Goal: Task Accomplishment & Management: Use online tool/utility

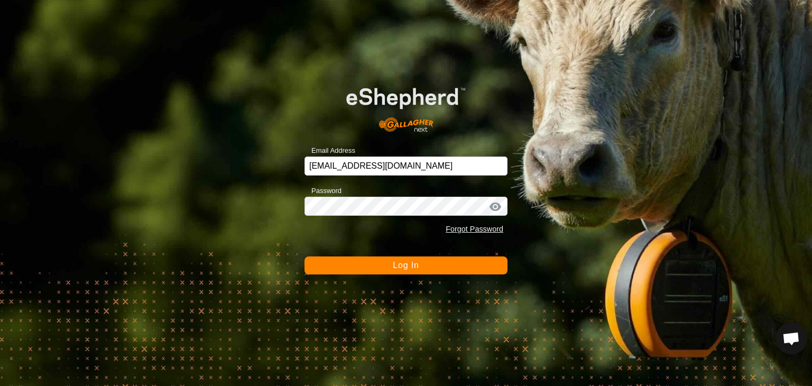
click at [405, 264] on span "Log In" at bounding box center [406, 264] width 26 height 9
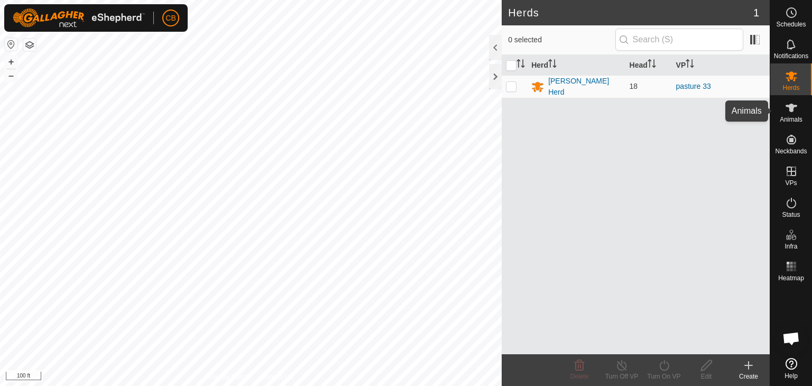
click at [789, 108] on icon at bounding box center [791, 108] width 12 height 8
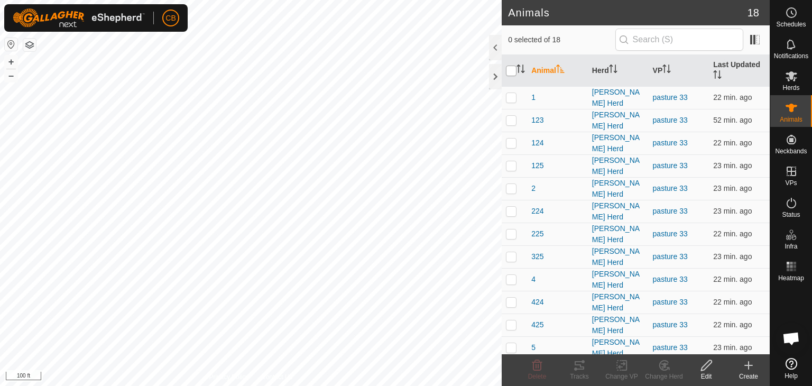
click at [510, 70] on input "checkbox" at bounding box center [511, 71] width 11 height 11
checkbox input "true"
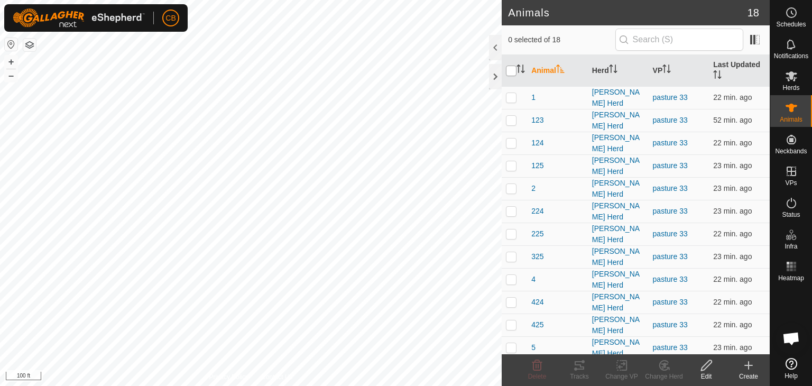
checkbox input "true"
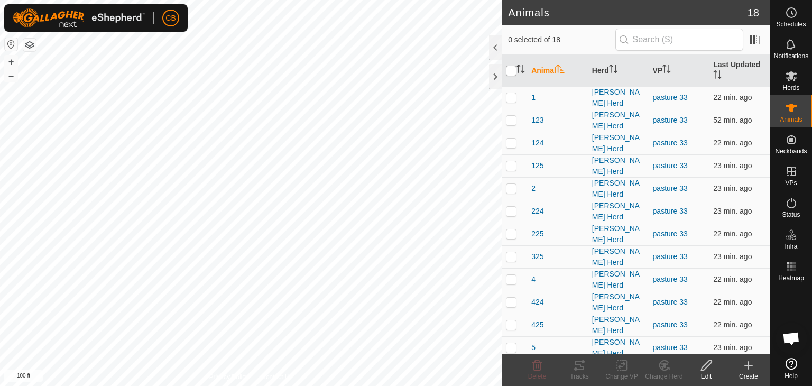
checkbox input "true"
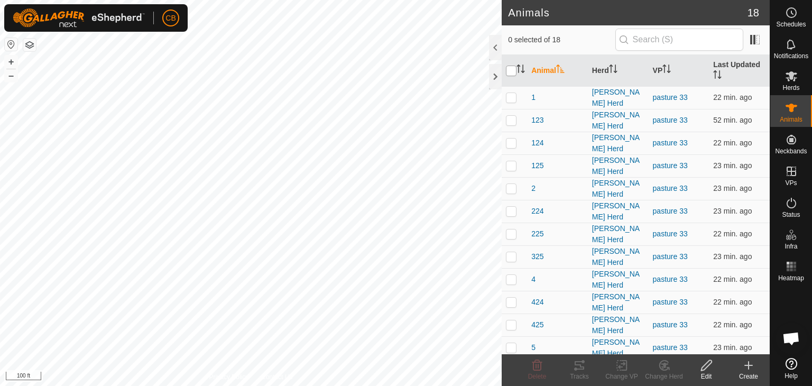
checkbox input "true"
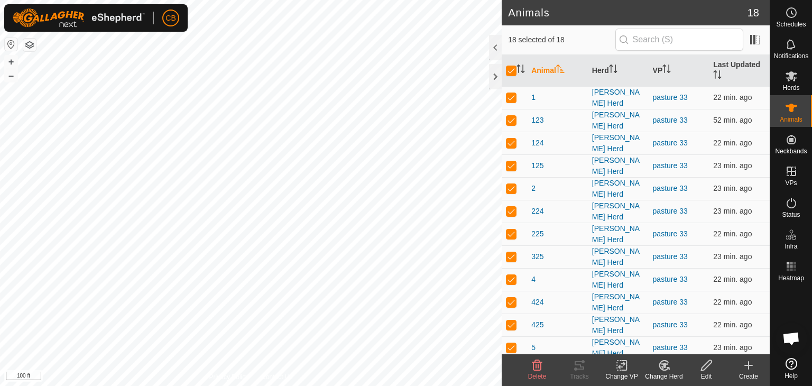
click at [620, 366] on icon at bounding box center [621, 365] width 7 height 7
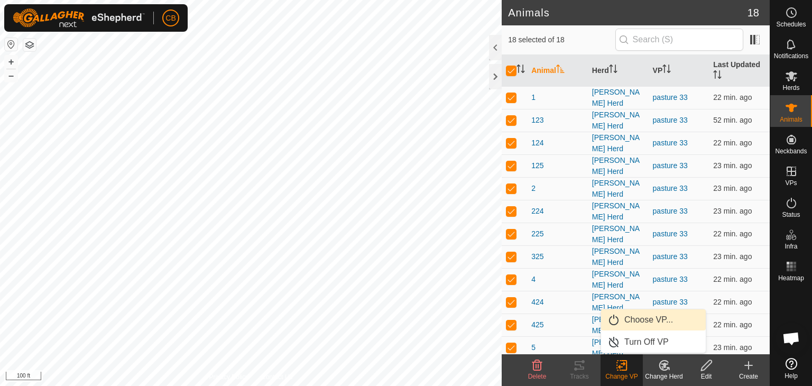
click at [637, 322] on link "Choose VP..." at bounding box center [653, 319] width 105 height 21
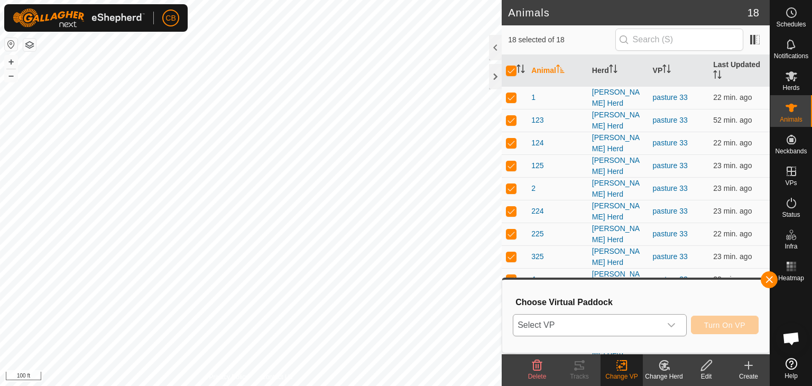
click at [671, 323] on icon "dropdown trigger" at bounding box center [671, 325] width 8 height 8
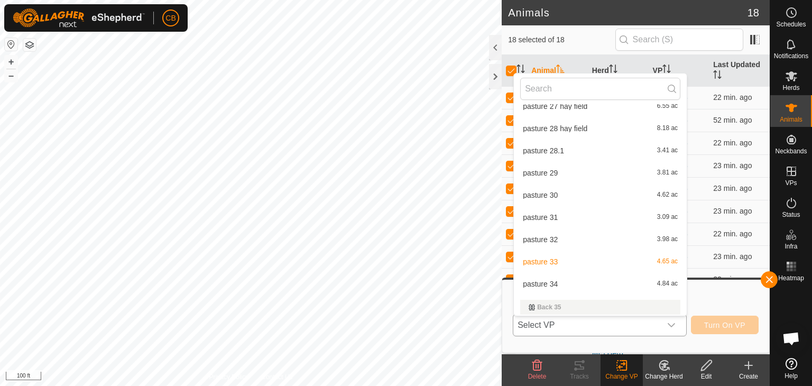
scroll to position [329, 0]
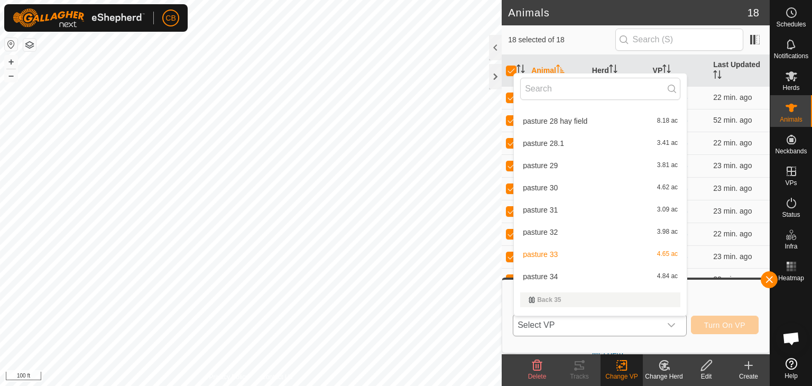
click at [556, 275] on li "pasture 34 4.84 ac" at bounding box center [600, 276] width 173 height 21
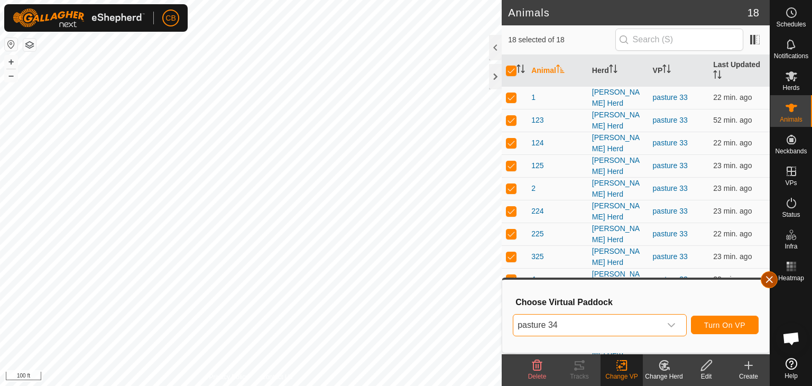
click at [768, 278] on button "button" at bounding box center [768, 279] width 17 height 17
